Goal: Leave review/rating: Share an evaluation or opinion about a product, service, or content

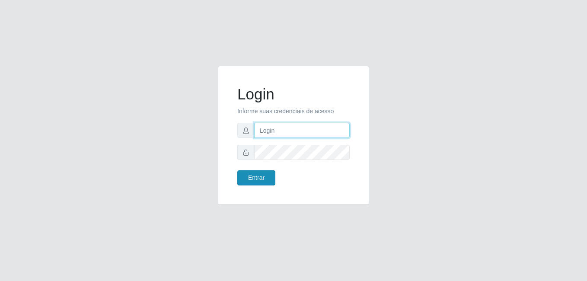
type input "Raissa@B9"
click at [265, 177] on button "Entrar" at bounding box center [256, 177] width 38 height 15
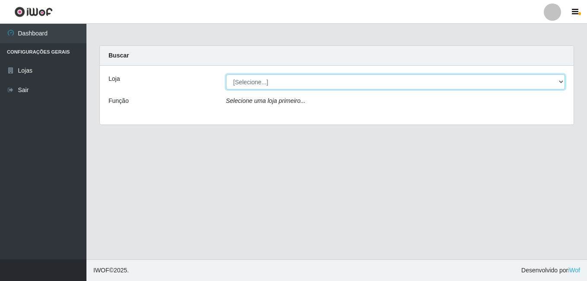
click at [552, 84] on select "[Selecione...] Bemais Supermercados - B9 Bessa" at bounding box center [395, 81] width 339 height 15
select select "410"
click at [226, 74] on select "[Selecione...] Bemais Supermercados - B9 Bessa" at bounding box center [395, 81] width 339 height 15
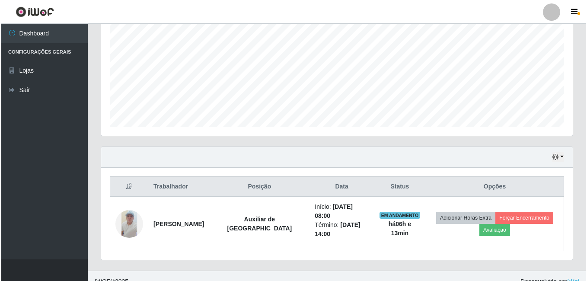
scroll to position [184, 0]
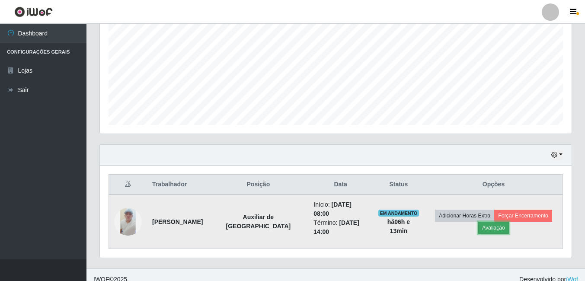
click at [497, 222] on button "Avaliação" at bounding box center [493, 228] width 31 height 12
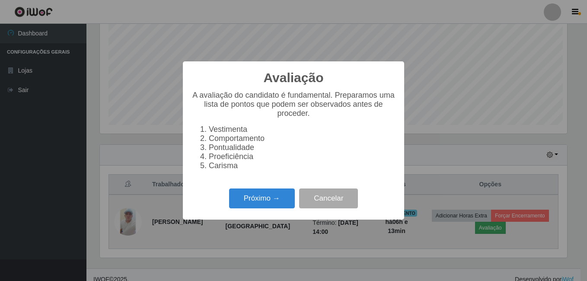
scroll to position [179, 467]
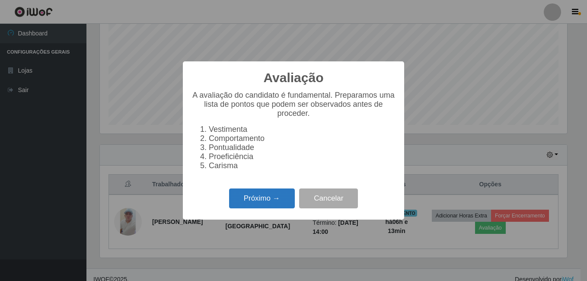
click at [245, 208] on button "Próximo →" at bounding box center [262, 198] width 66 height 20
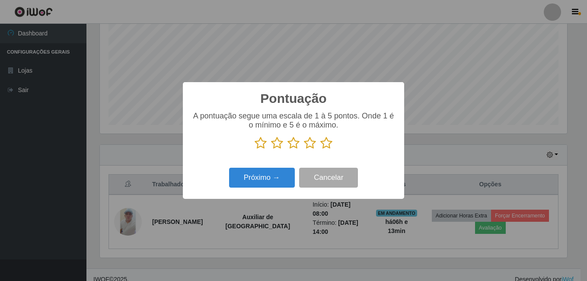
scroll to position [432043, 431755]
click at [330, 147] on icon at bounding box center [326, 143] width 12 height 13
click at [320, 150] on input "radio" at bounding box center [320, 150] width 0 height 0
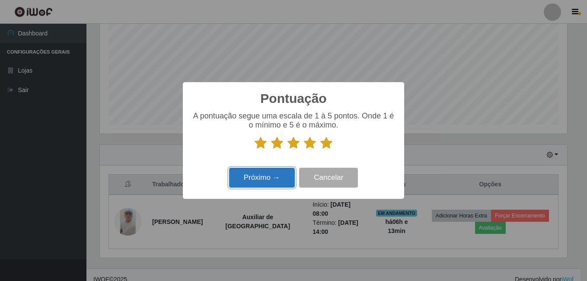
click at [261, 179] on button "Próximo →" at bounding box center [262, 178] width 66 height 20
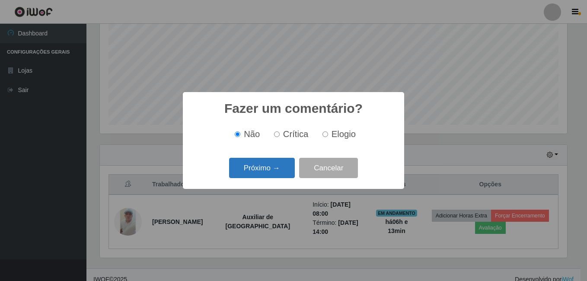
click at [267, 172] on button "Próximo →" at bounding box center [262, 168] width 66 height 20
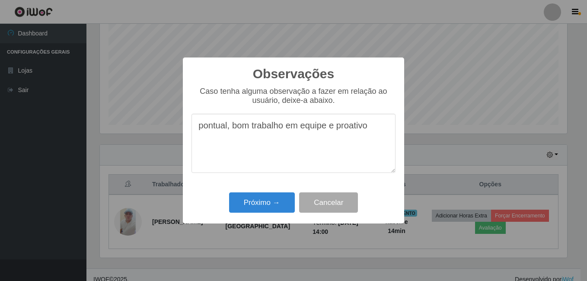
type textarea "pontual, bom trabalho em equipe e proativo"
click at [269, 219] on div "Observações × Caso tenha alguma observação a fazer em relação ao usuário, deixe…" at bounding box center [293, 140] width 221 height 166
click at [281, 206] on button "Próximo →" at bounding box center [262, 202] width 66 height 20
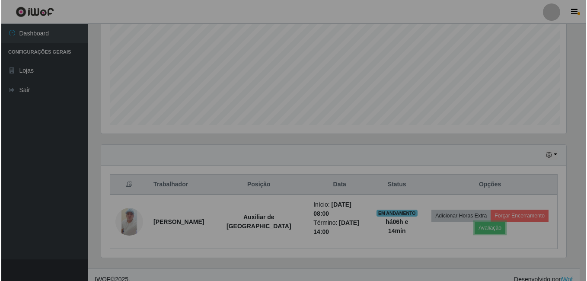
scroll to position [179, 472]
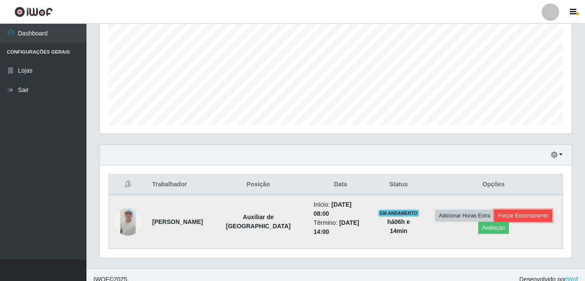
click at [507, 210] on button "Forçar Encerramento" at bounding box center [523, 216] width 58 height 12
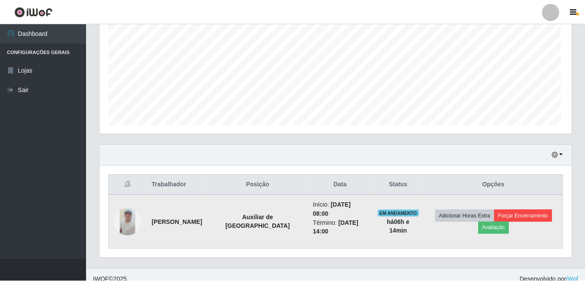
scroll to position [179, 467]
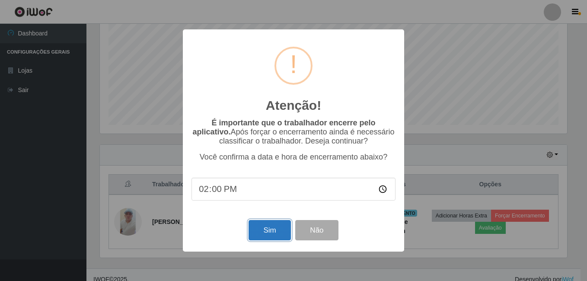
click at [258, 226] on button "Sim" at bounding box center [270, 230] width 42 height 20
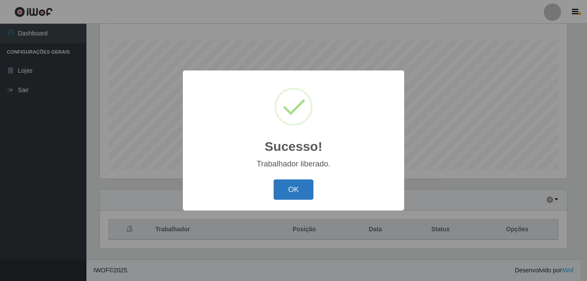
click at [294, 195] on button "OK" at bounding box center [294, 189] width 40 height 20
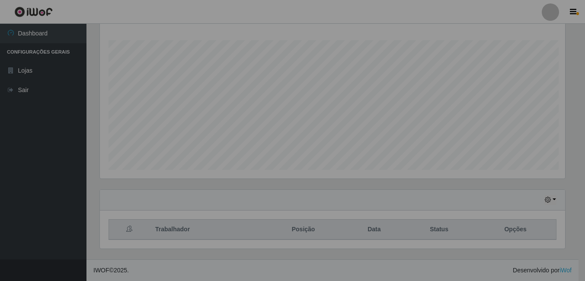
scroll to position [179, 472]
